Goal: Task Accomplishment & Management: Manage account settings

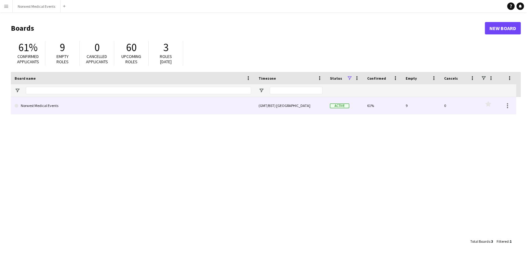
click at [234, 108] on link "Norwest Medical Events" at bounding box center [133, 105] width 236 height 17
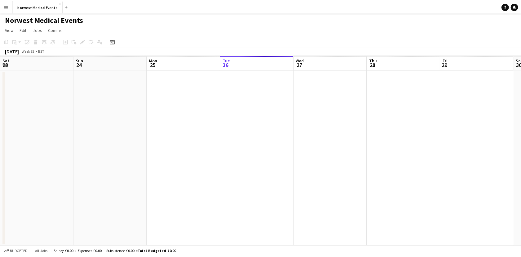
scroll to position [0, 148]
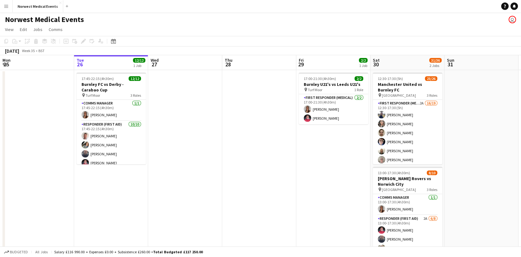
drag, startPoint x: 487, startPoint y: 163, endPoint x: 269, endPoint y: 167, distance: 218.1
click at [269, 167] on app-calendar-viewport "Sat 23 16/16 2 Jobs Sun 24 2/2 1 Job Mon 25 Tue 26 12/12 1 Job Wed 27 Thu 28 Fr…" at bounding box center [260, 177] width 521 height 244
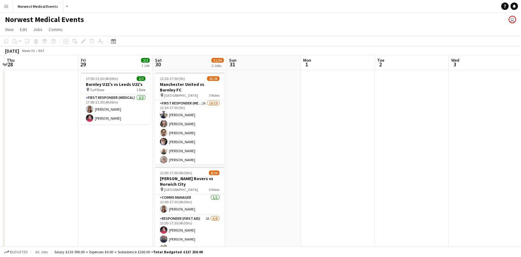
drag, startPoint x: 424, startPoint y: 187, endPoint x: 184, endPoint y: 185, distance: 240.7
click at [184, 185] on app-calendar-viewport "Mon 25 Tue 26 12/12 1 Job Wed 27 Thu 28 Fri 29 2/2 1 Job Sat 30 31/36 2 Jobs Su…" at bounding box center [260, 177] width 521 height 244
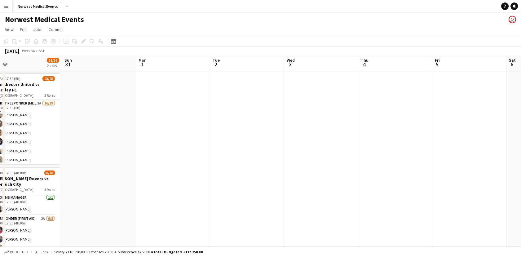
drag, startPoint x: 355, startPoint y: 187, endPoint x: 138, endPoint y: 181, distance: 217.2
click at [138, 181] on app-calendar-viewport "Thu 28 Fri 29 2/2 1 Job Sat 30 31/36 2 Jobs Sun 31 Mon 1 Tue 2 Wed 3 Thu 4 Fri …" at bounding box center [260, 177] width 521 height 244
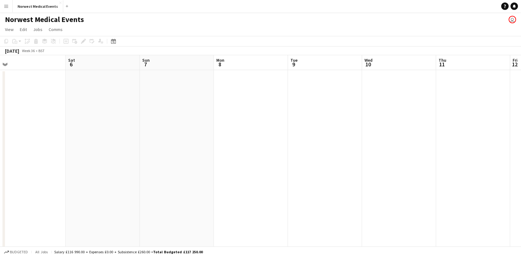
drag, startPoint x: 366, startPoint y: 181, endPoint x: 155, endPoint y: 176, distance: 210.4
click at [155, 176] on app-calendar-viewport "Tue 2 Wed 3 Thu 4 Fri 5 Sat 6 Sun 7 Mon 8 Tue 9 Wed 10 Thu 11 Fri 12 Sat 13 Sun…" at bounding box center [260, 177] width 521 height 244
drag, startPoint x: 357, startPoint y: 164, endPoint x: 162, endPoint y: 163, distance: 195.1
click at [162, 163] on app-calendar-viewport "Tue 2 Wed 3 Thu 4 Fri 5 Sat 6 Sun 7 Mon 8 Tue 9 Wed 10 Thu 11 Fri 12 Sat 13 Sun…" at bounding box center [260, 177] width 521 height 244
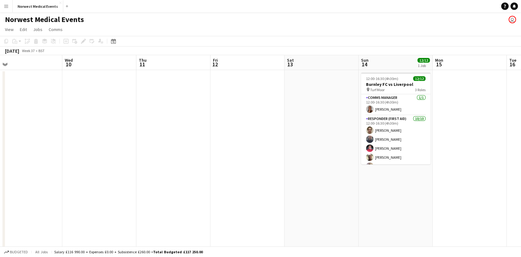
drag, startPoint x: 469, startPoint y: 195, endPoint x: 232, endPoint y: 185, distance: 237.5
click at [232, 185] on app-calendar-viewport "Sat 6 Sun 7 Mon 8 Tue 9 Wed 10 Thu 11 Fri 12 Sat 13 Sun 14 12/12 1 Job Mon 15 T…" at bounding box center [260, 177] width 521 height 244
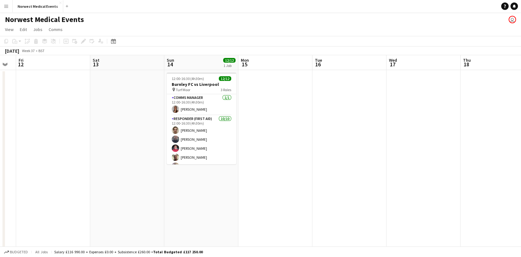
drag, startPoint x: 464, startPoint y: 185, endPoint x: 211, endPoint y: 172, distance: 253.4
click at [211, 172] on app-calendar-viewport "Mon 8 Tue 9 Wed 10 Thu 11 Fri 12 Sat 13 Sun 14 12/12 1 Job Mon 15 Tue 16 Wed 17…" at bounding box center [260, 224] width 521 height 339
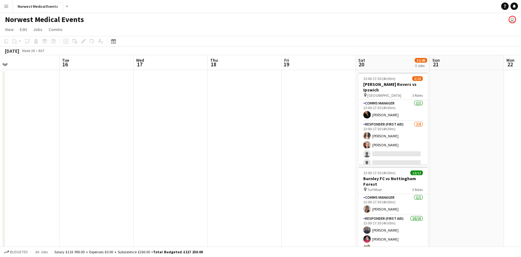
drag, startPoint x: 482, startPoint y: 197, endPoint x: 161, endPoint y: 190, distance: 320.8
click at [161, 190] on app-calendar-viewport "Thu 11 Fri 12 Sat 13 Sun 14 12/12 1 Job Mon 15 Tue 16 Wed 17 Thu 18 Fri 19 Sat …" at bounding box center [260, 224] width 521 height 339
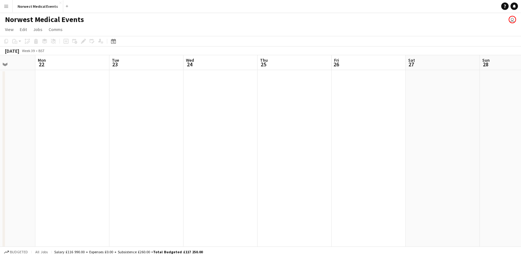
drag, startPoint x: 382, startPoint y: 202, endPoint x: 95, endPoint y: 186, distance: 287.7
click at [95, 186] on app-calendar-viewport "Fri 19 Sat 20 32/48 3 Jobs Sun 21 Mon 22 Tue 23 Wed 24 Thu 25 Fri 26 Sat 27 Sun…" at bounding box center [260, 224] width 521 height 339
drag, startPoint x: 370, startPoint y: 200, endPoint x: 112, endPoint y: 185, distance: 257.9
click at [112, 185] on app-calendar-viewport "Tue 23 Wed 24 Thu 25 Fri 26 Sat 27 Sun 28 Mon 29 Tue 30 Wed 1 Thu 2 Fri 3 Sat 4…" at bounding box center [260, 224] width 521 height 339
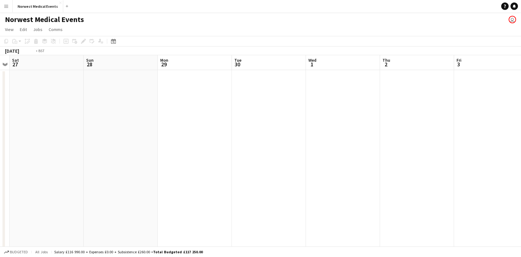
drag, startPoint x: 355, startPoint y: 179, endPoint x: 87, endPoint y: 186, distance: 268.1
click at [87, 186] on app-calendar-viewport "Tue 23 Wed 24 Thu 25 Fri 26 Sat 27 Sun 28 Mon 29 Tue 30 Wed 1 Thu 2 Fri 3 Sat 4…" at bounding box center [260, 224] width 521 height 339
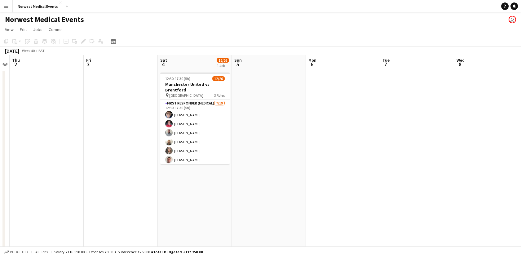
scroll to position [0, 184]
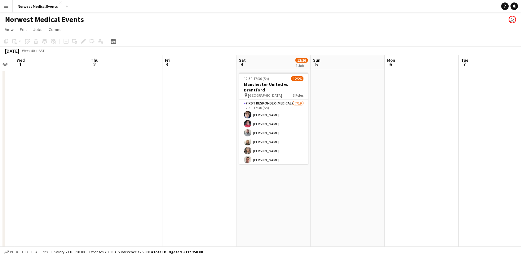
drag, startPoint x: 500, startPoint y: 138, endPoint x: 302, endPoint y: 125, distance: 198.6
click at [302, 125] on app-calendar-viewport "Sun 28 Mon 29 Tue 30 Wed 1 Thu 2 Fri 3 Sat 4 12/26 1 Job Sun 5 Mon 6 Tue 7 Wed …" at bounding box center [260, 224] width 521 height 339
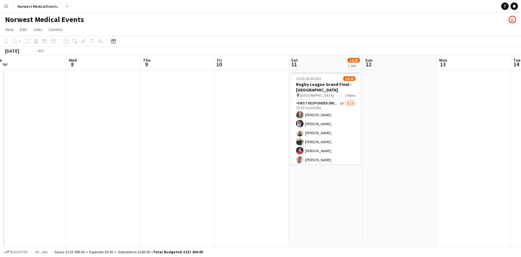
drag, startPoint x: 328, startPoint y: 137, endPoint x: 212, endPoint y: 131, distance: 115.3
click at [95, 135] on app-calendar-viewport "Thu 2 Fri 3 Sat 4 12/26 1 Job Sun 5 Mon 6 Tue 7 Wed 8 Thu 9 Fri 10 Sat 11 14/26…" at bounding box center [260, 224] width 521 height 339
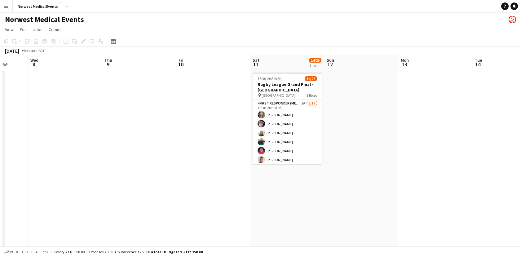
drag, startPoint x: 329, startPoint y: 176, endPoint x: 100, endPoint y: 149, distance: 230.2
click at [104, 149] on app-calendar-viewport "Sun 5 Mon 6 Tue 7 Wed 8 Thu 9 Fri 10 Sat 11 14/26 1 Job Sun 12 Mon 13 Tue 14 We…" at bounding box center [260, 224] width 521 height 339
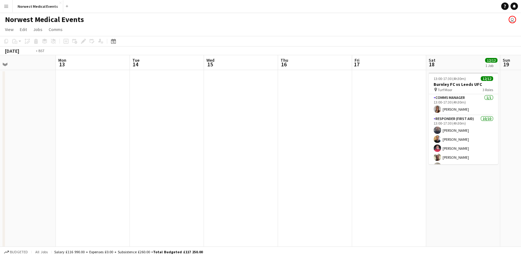
drag, startPoint x: 324, startPoint y: 169, endPoint x: 123, endPoint y: 135, distance: 203.9
click at [123, 135] on app-calendar-viewport "Wed 8 Thu 9 Fri 10 Sat 11 14/26 1 Job Sun 12 Mon 13 Tue 14 Wed 15 Thu 16 Fri 17…" at bounding box center [260, 224] width 521 height 339
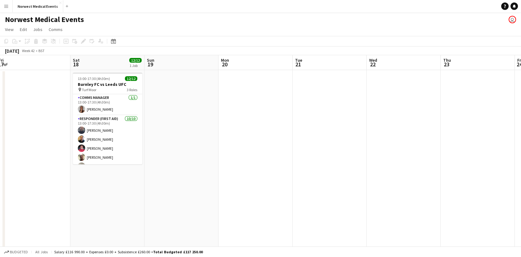
drag, startPoint x: 373, startPoint y: 172, endPoint x: 120, endPoint y: 126, distance: 256.4
click at [122, 126] on app-calendar-viewport "Tue 14 Wed 15 Thu 16 Fri 17 Sat 18 12/12 1 Job Sun 19 Mon 20 Tue 21 Wed 22 Thu …" at bounding box center [260, 224] width 521 height 339
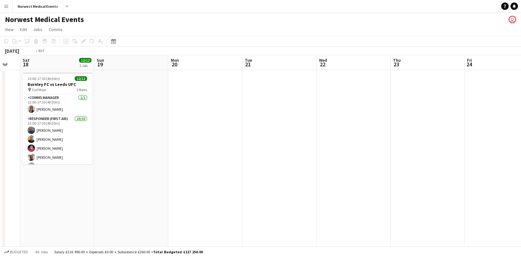
drag, startPoint x: 385, startPoint y: 152, endPoint x: 146, endPoint y: 140, distance: 238.5
click at [149, 141] on app-calendar-viewport "Tue 14 Wed 15 Thu 16 Fri 17 Sat 18 12/12 1 Job Sun 19 Mon 20 Tue 21 Wed 22 Thu …" at bounding box center [260, 224] width 521 height 339
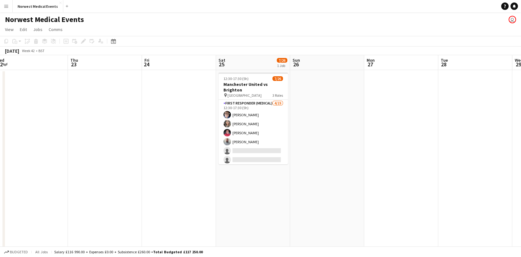
drag, startPoint x: 395, startPoint y: 165, endPoint x: 212, endPoint y: 136, distance: 185.0
click at [213, 137] on app-calendar-viewport "Sat 18 12/12 1 Job Sun 19 Mon 20 Tue 21 Wed 22 Thu 23 Fri 24 Sat 25 7/26 1 Job …" at bounding box center [260, 224] width 521 height 339
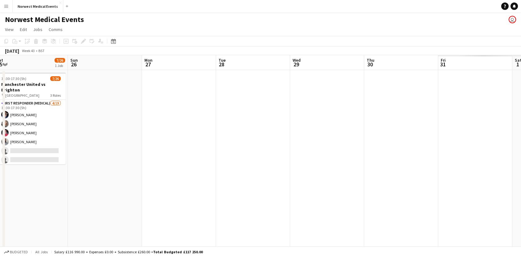
scroll to position [0, 190]
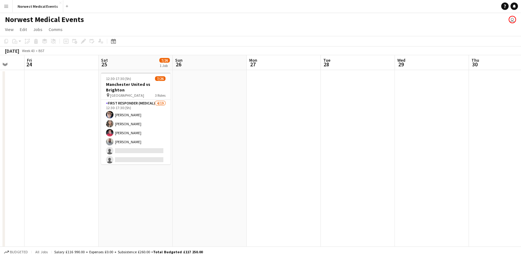
drag, startPoint x: 417, startPoint y: 164, endPoint x: 183, endPoint y: 161, distance: 233.3
click at [183, 161] on app-calendar-viewport "Tue 21 Wed 22 Thu 23 Fri 24 Sat 25 7/26 1 Job Sun 26 Mon 27 Tue 28 Wed 29 Thu 3…" at bounding box center [260, 224] width 521 height 339
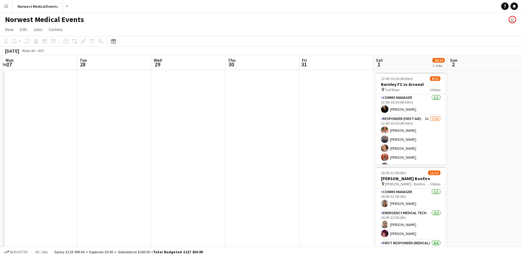
drag, startPoint x: 298, startPoint y: 151, endPoint x: 95, endPoint y: 141, distance: 202.8
click at [95, 141] on app-calendar-viewport "Fri 24 Sat 25 7/26 1 Job Sun 26 Mon 27 Tue 28 Wed 29 Thu 30 Fri 31 Sat 1 20/24 …" at bounding box center [260, 224] width 521 height 339
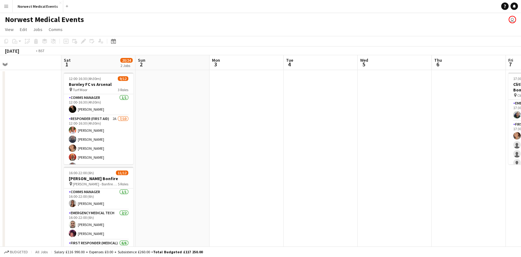
drag, startPoint x: 368, startPoint y: 145, endPoint x: 110, endPoint y: 123, distance: 259.1
click at [109, 123] on app-calendar-viewport "Mon 27 Tue 28 Wed 29 Thu 30 Fri 31 Sat 1 20/24 2 Jobs Sun 2 Mon 3 Tue 4 Wed 5 T…" at bounding box center [260, 224] width 521 height 339
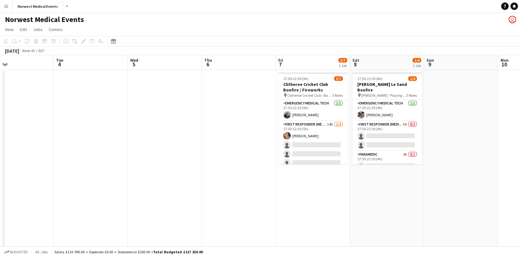
scroll to position [0, 170]
drag, startPoint x: 384, startPoint y: 180, endPoint x: 375, endPoint y: 181, distance: 9.4
click at [375, 181] on app-calendar-viewport "Sat 1 20/24 2 Jobs Sun 2 Mon 3 Tue 4 Wed 5 Thu 6 Fri 7 3/7 1 Job Sat 8 1/4 1 Jo…" at bounding box center [260, 224] width 521 height 339
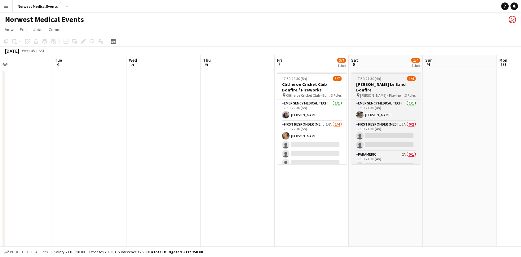
click at [372, 93] on span "[PERSON_NAME] - Playing fields" at bounding box center [382, 95] width 45 height 5
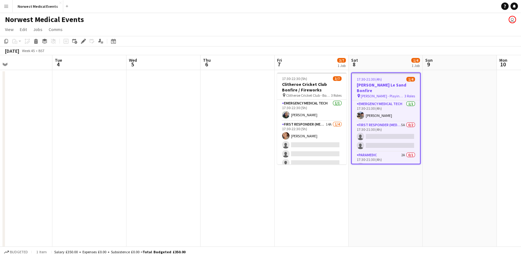
click at [374, 94] on span "[PERSON_NAME] - Playing fields" at bounding box center [383, 96] width 44 height 5
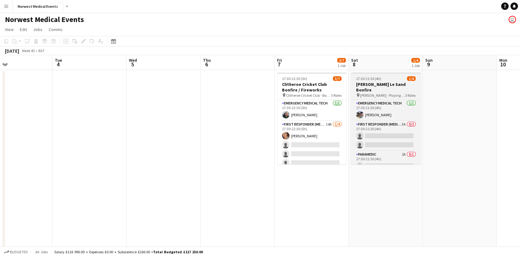
click at [374, 93] on span "[PERSON_NAME] - Playing fields" at bounding box center [382, 95] width 45 height 5
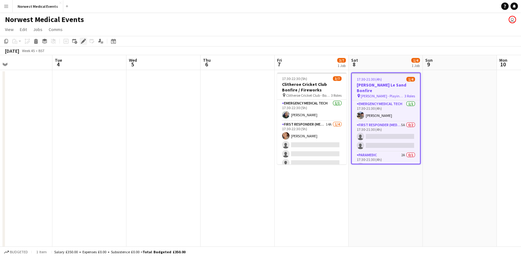
click at [85, 42] on icon "Edit" at bounding box center [83, 41] width 5 height 5
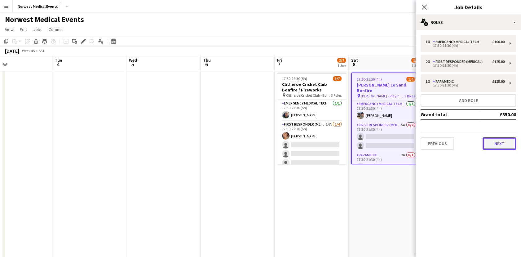
click at [504, 144] on button "Next" at bounding box center [499, 143] width 33 height 12
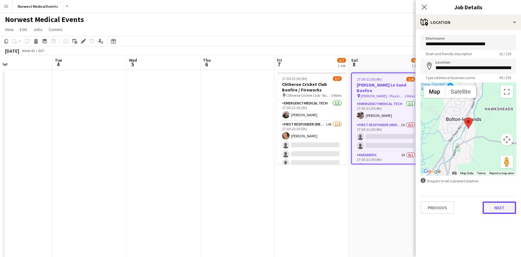
click at [497, 210] on button "Next" at bounding box center [499, 208] width 33 height 12
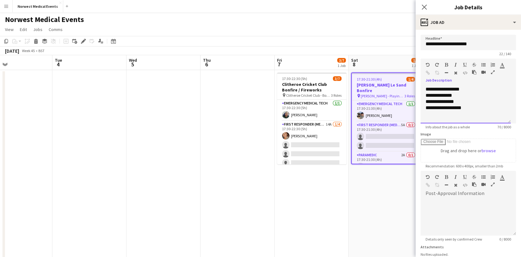
click at [452, 101] on div "**********" at bounding box center [466, 102] width 80 height 6
click at [493, 112] on div "**********" at bounding box center [466, 104] width 90 height 37
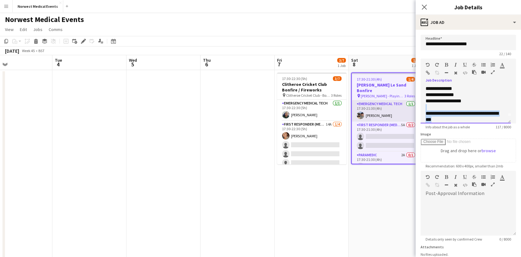
drag, startPoint x: 477, startPoint y: 118, endPoint x: 407, endPoint y: 108, distance: 70.5
click at [407, 108] on body "Menu Boards Boards Boards All jobs Status Workforce Workforce My Workforce Recr…" at bounding box center [260, 202] width 521 height 404
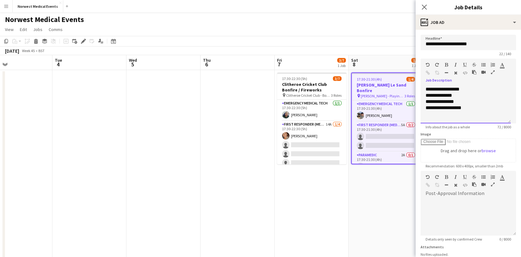
click at [459, 101] on div "**********" at bounding box center [466, 102] width 80 height 6
click at [471, 108] on div "**********" at bounding box center [466, 108] width 80 height 6
click at [467, 89] on div "**********" at bounding box center [466, 104] width 90 height 37
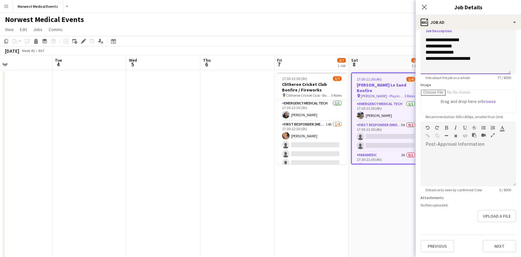
click at [455, 51] on div "**********" at bounding box center [466, 52] width 80 height 6
click at [480, 59] on div "**********" at bounding box center [466, 59] width 80 height 6
click at [500, 249] on button "Next" at bounding box center [499, 246] width 33 height 12
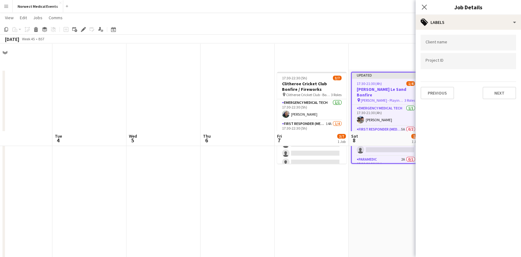
scroll to position [146, 0]
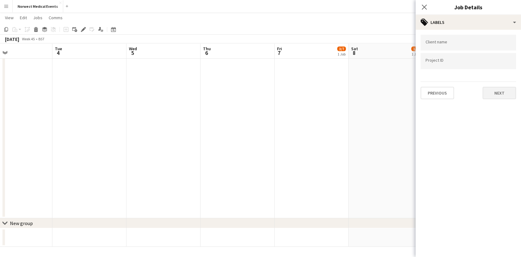
drag, startPoint x: 510, startPoint y: 84, endPoint x: 508, endPoint y: 93, distance: 9.4
click at [508, 93] on div "Previous Next" at bounding box center [469, 91] width 96 height 18
click at [508, 93] on button "Next" at bounding box center [499, 93] width 33 height 12
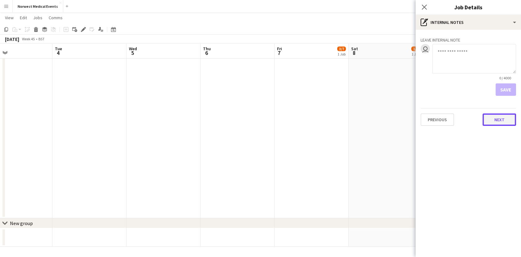
click at [504, 123] on button "Next" at bounding box center [499, 120] width 33 height 12
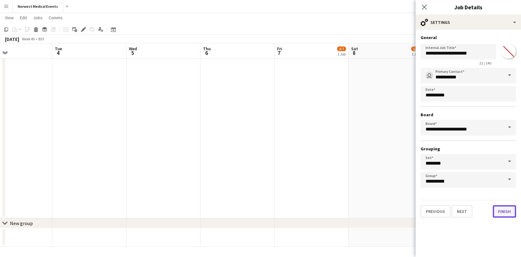
click at [504, 212] on button "Finish" at bounding box center [504, 211] width 23 height 12
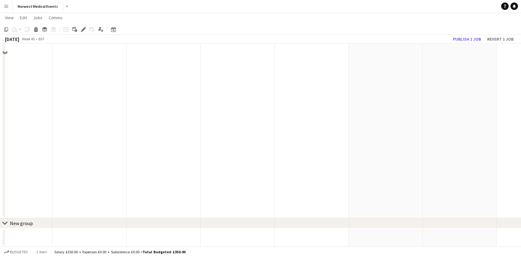
scroll to position [0, 0]
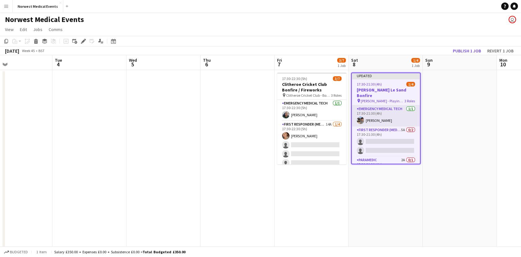
click at [381, 114] on app-card-role "Emergency Medical Tech [DATE] 17:30-21:30 (4h) [PERSON_NAME]" at bounding box center [386, 115] width 68 height 21
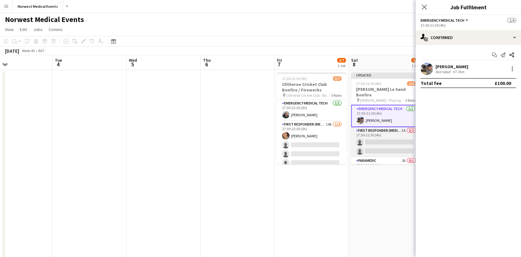
click at [385, 145] on app-card-role "First Responder (Medical) 5A 0/2 17:30-21:30 (4h) single-neutral-actions single…" at bounding box center [385, 142] width 69 height 30
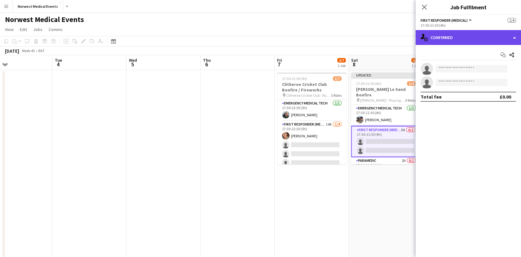
click at [460, 31] on div "single-neutral-actions-check-2 Confirmed" at bounding box center [468, 37] width 105 height 15
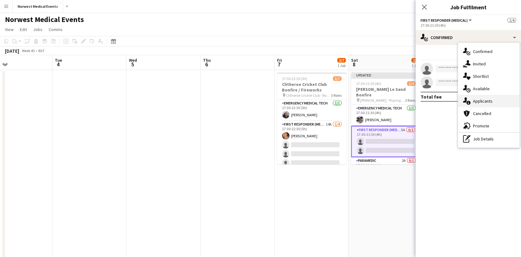
click at [491, 96] on div "single-neutral-actions-information Applicants" at bounding box center [488, 101] width 61 height 12
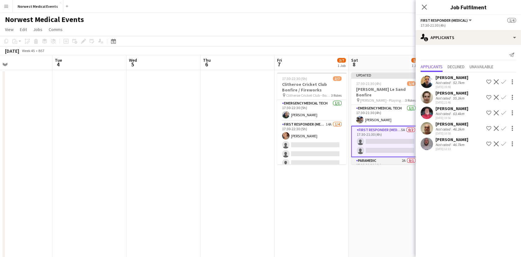
drag, startPoint x: 397, startPoint y: 160, endPoint x: 383, endPoint y: 157, distance: 14.6
drag, startPoint x: 383, startPoint y: 157, endPoint x: 376, endPoint y: 158, distance: 6.5
click at [376, 158] on app-card-role "Paramedic 2A 0/1 17:30-21:30 (4h) single-neutral-actions" at bounding box center [387, 167] width 69 height 21
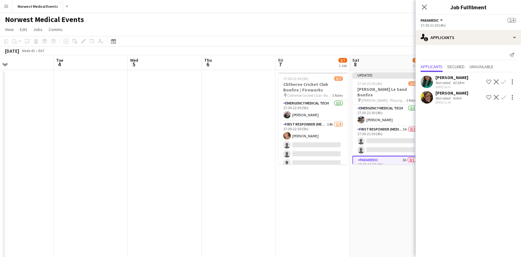
click at [376, 158] on app-card-role "Paramedic 2A 0/1 17:30-21:30 (4h) single-neutral-actions" at bounding box center [387, 167] width 69 height 22
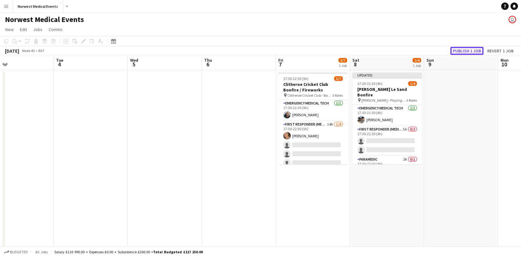
click at [467, 52] on button "Publish 1 job" at bounding box center [467, 51] width 33 height 8
